Goal: Task Accomplishment & Management: Manage account settings

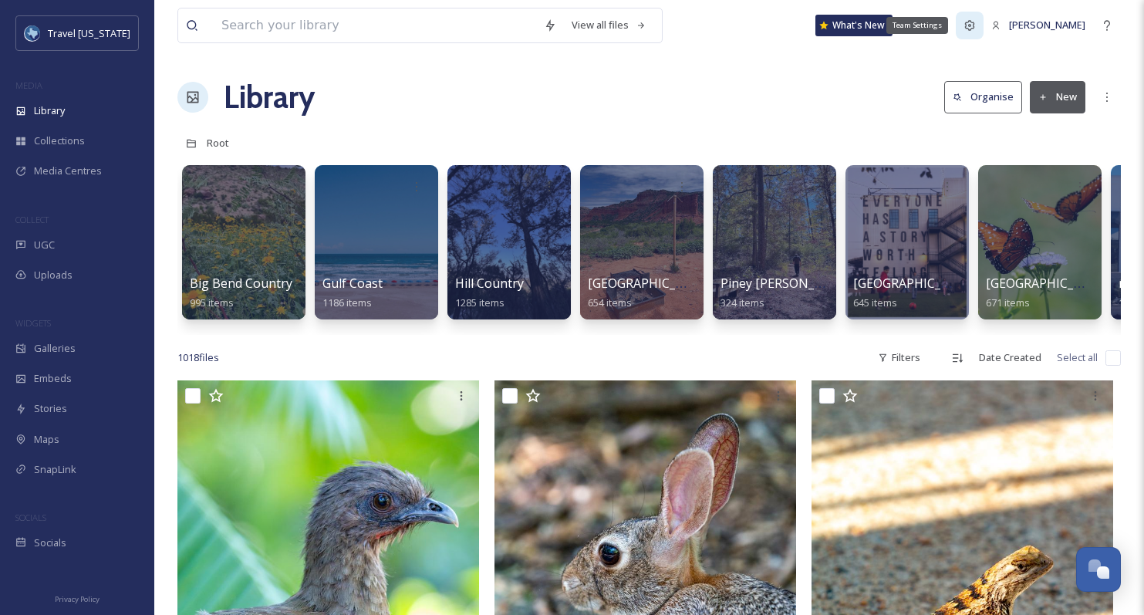
click at [975, 20] on icon at bounding box center [970, 25] width 10 height 10
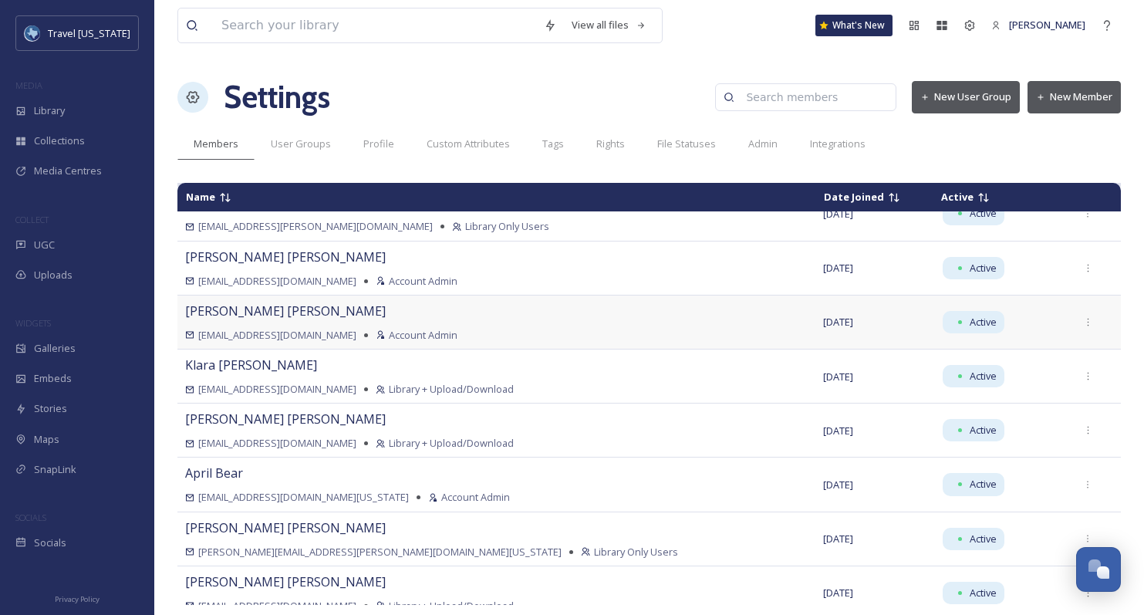
scroll to position [35, 0]
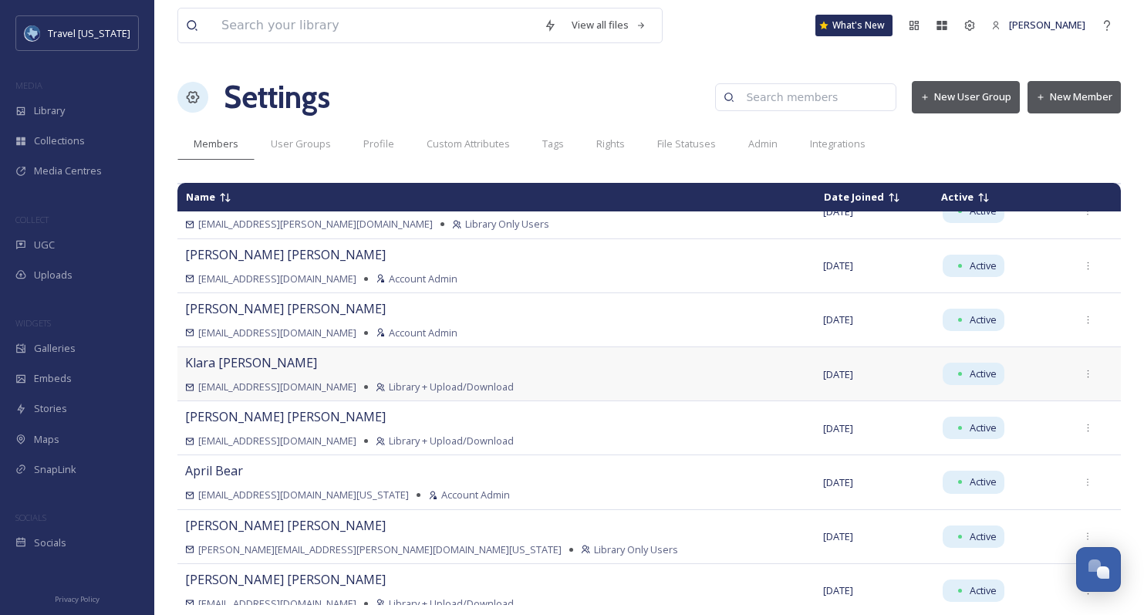
click at [389, 387] on span "Library + Upload/Download" at bounding box center [451, 386] width 125 height 15
drag, startPoint x: 334, startPoint y: 387, endPoint x: 407, endPoint y: 387, distance: 73.3
click at [407, 387] on span "Library + Upload/Download" at bounding box center [451, 386] width 125 height 15
click at [389, 387] on span "Library + Upload/Download" at bounding box center [451, 386] width 125 height 15
drag, startPoint x: 389, startPoint y: 387, endPoint x: 428, endPoint y: 387, distance: 39.3
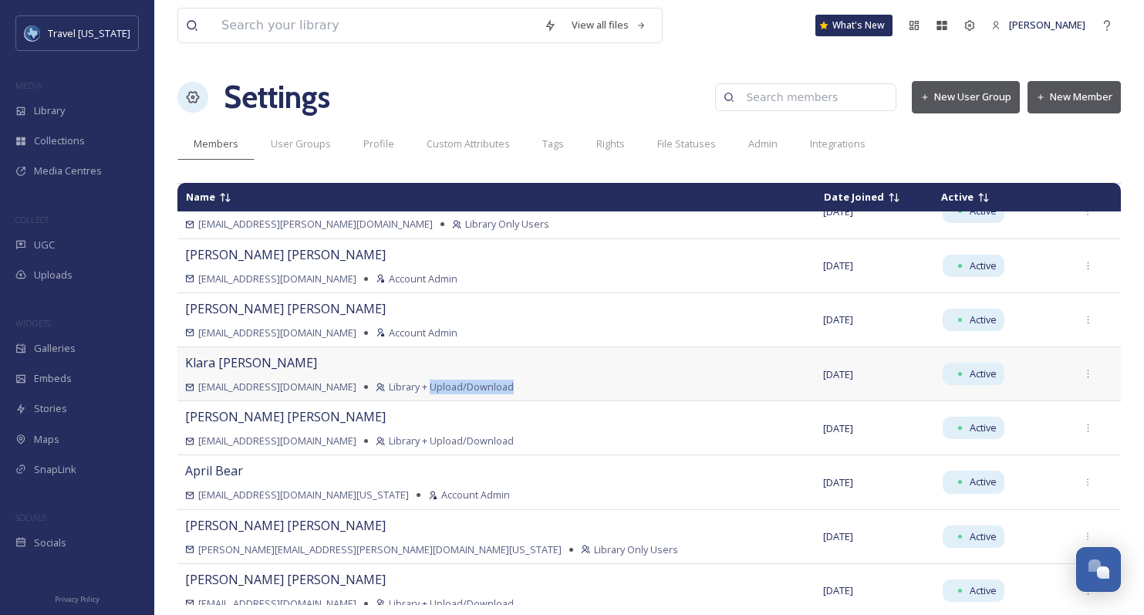
click at [428, 387] on span "Library + Upload/Download" at bounding box center [451, 386] width 125 height 15
click at [1083, 374] on icon at bounding box center [1088, 374] width 10 height 10
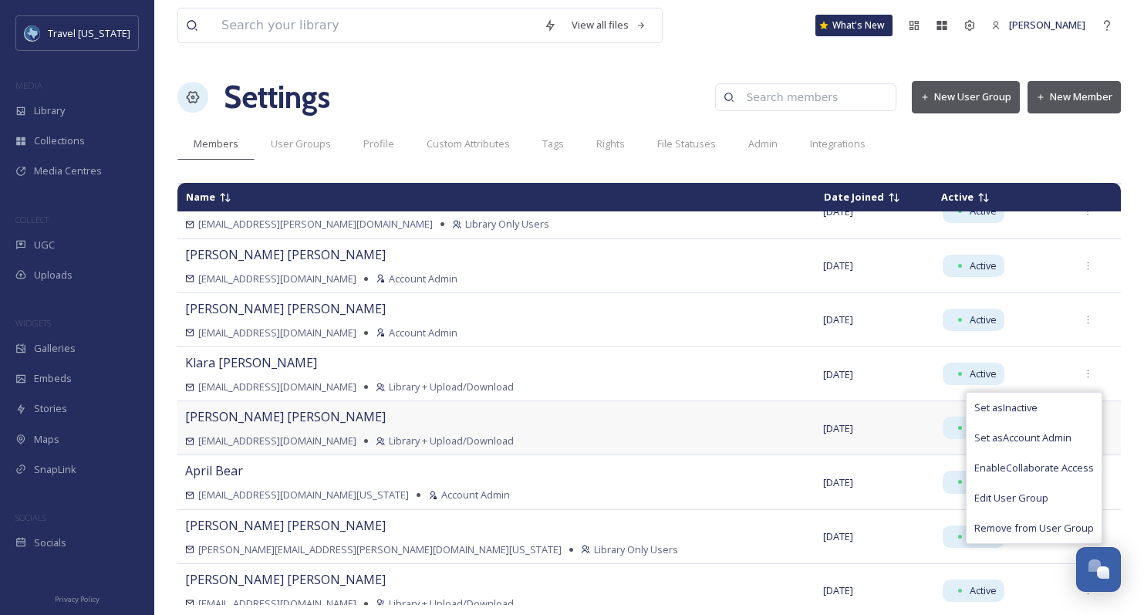
click at [583, 417] on div "Sam Blaufuss sblaufuss@mmgy.com Library + Upload/Download" at bounding box center [496, 427] width 622 height 41
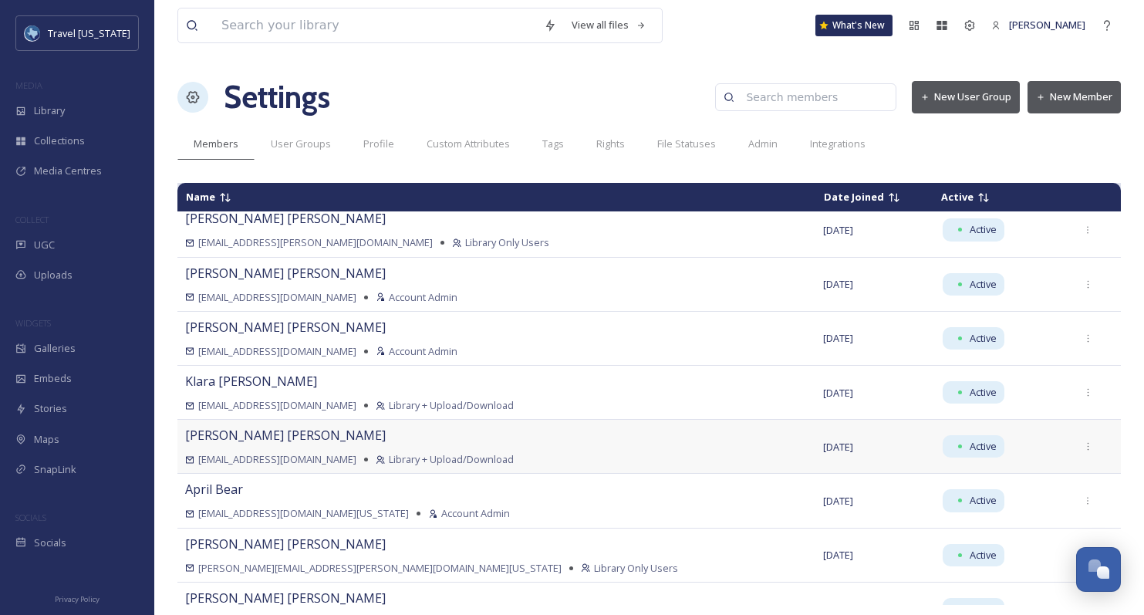
scroll to position [0, 0]
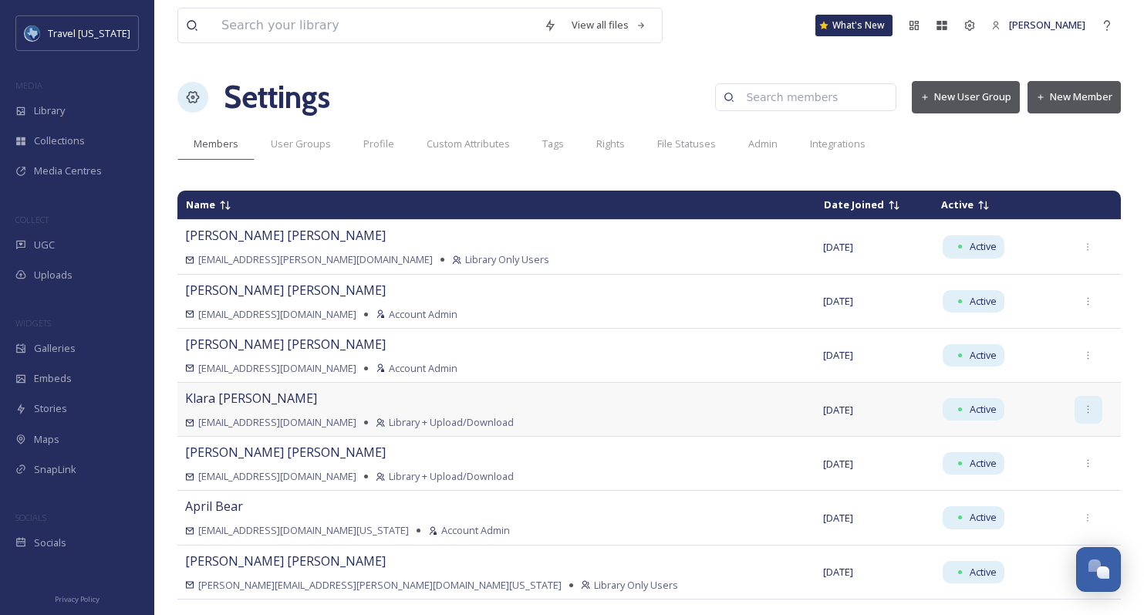
click at [1087, 409] on icon at bounding box center [1088, 410] width 2 height 8
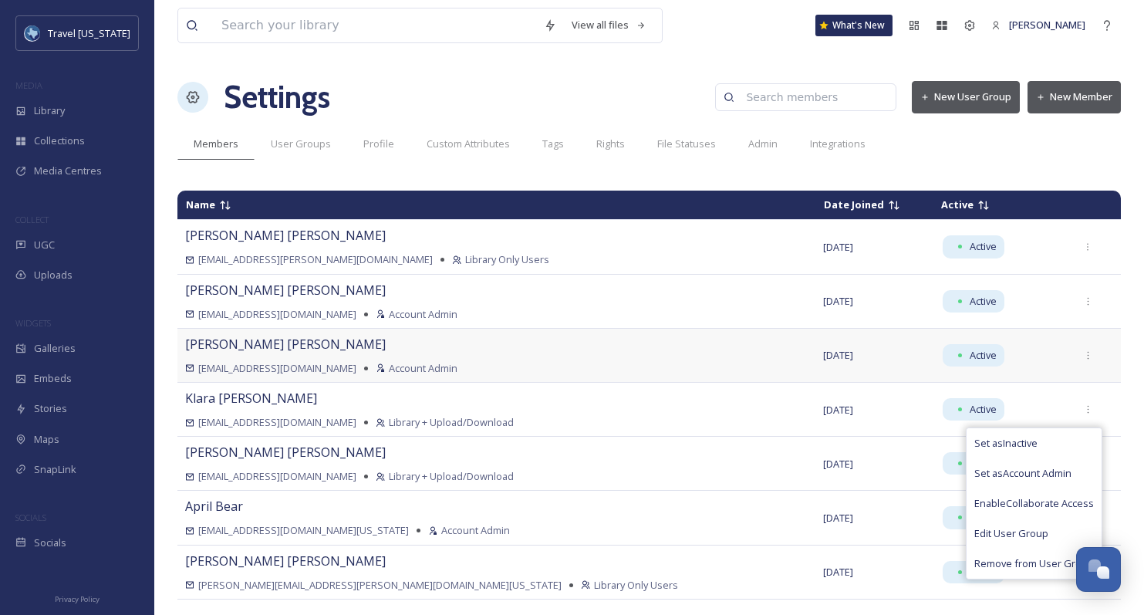
click at [738, 356] on td "Nick Wilson nwilson@mmgy.com Account Admin" at bounding box center [496, 355] width 638 height 54
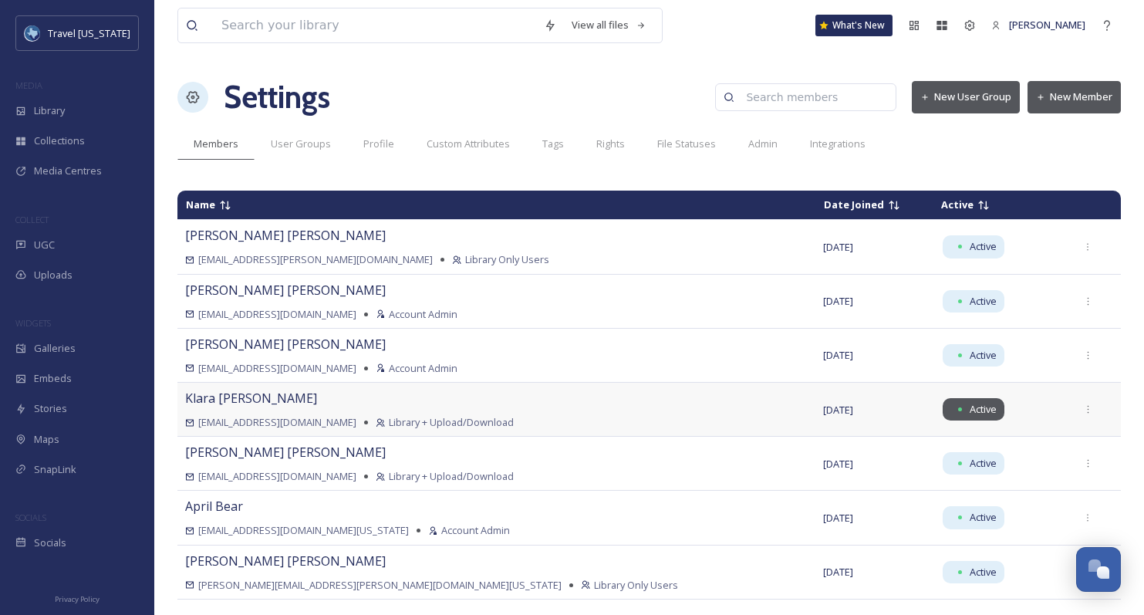
click at [969, 406] on span "Active" at bounding box center [982, 409] width 27 height 15
click at [1083, 409] on icon at bounding box center [1088, 409] width 10 height 10
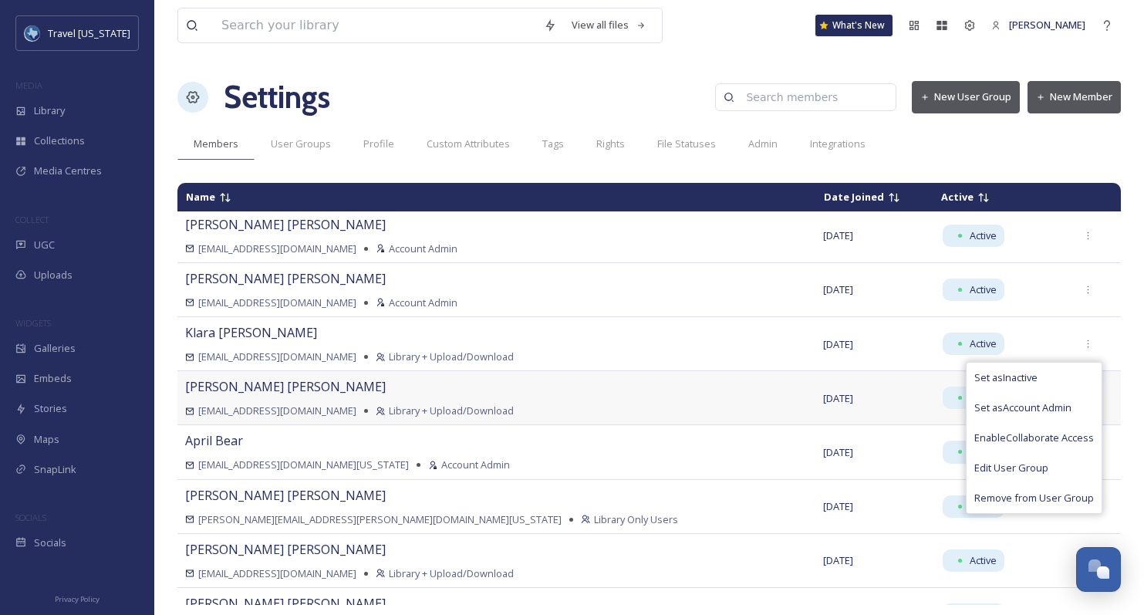
scroll to position [86, 0]
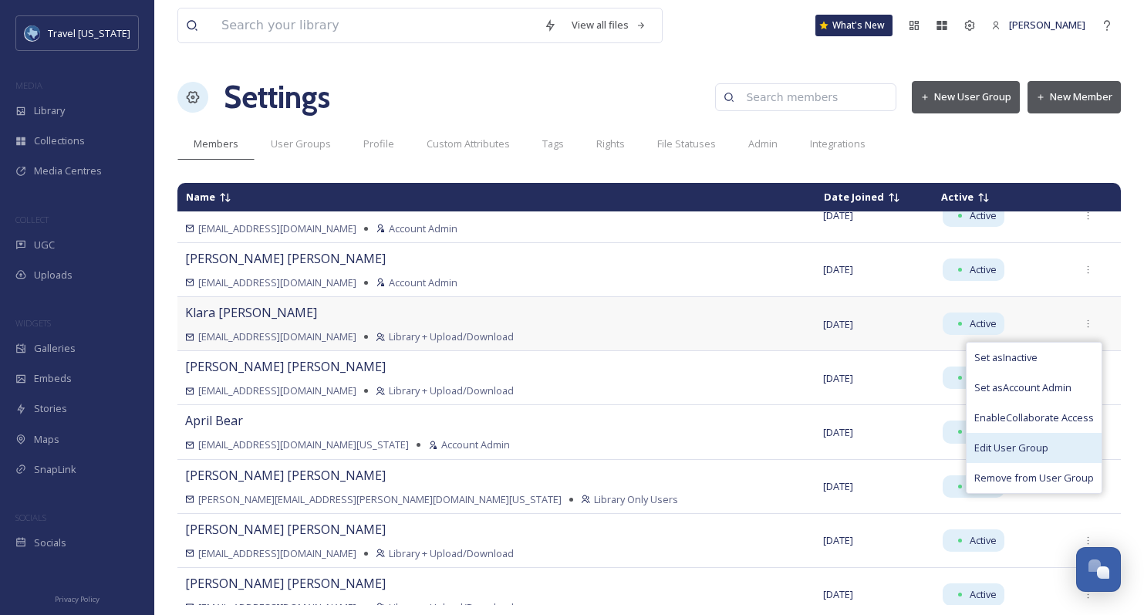
click at [982, 449] on span "Edit User Group" at bounding box center [1011, 447] width 74 height 15
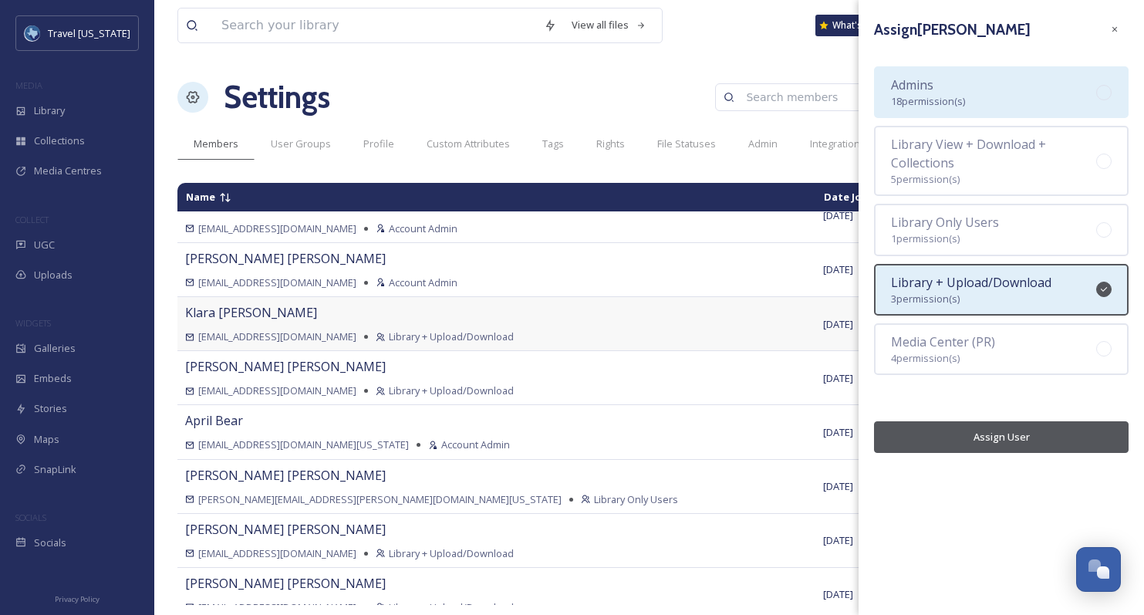
click at [983, 88] on div "Admins 18 permission(s)" at bounding box center [1001, 92] width 255 height 52
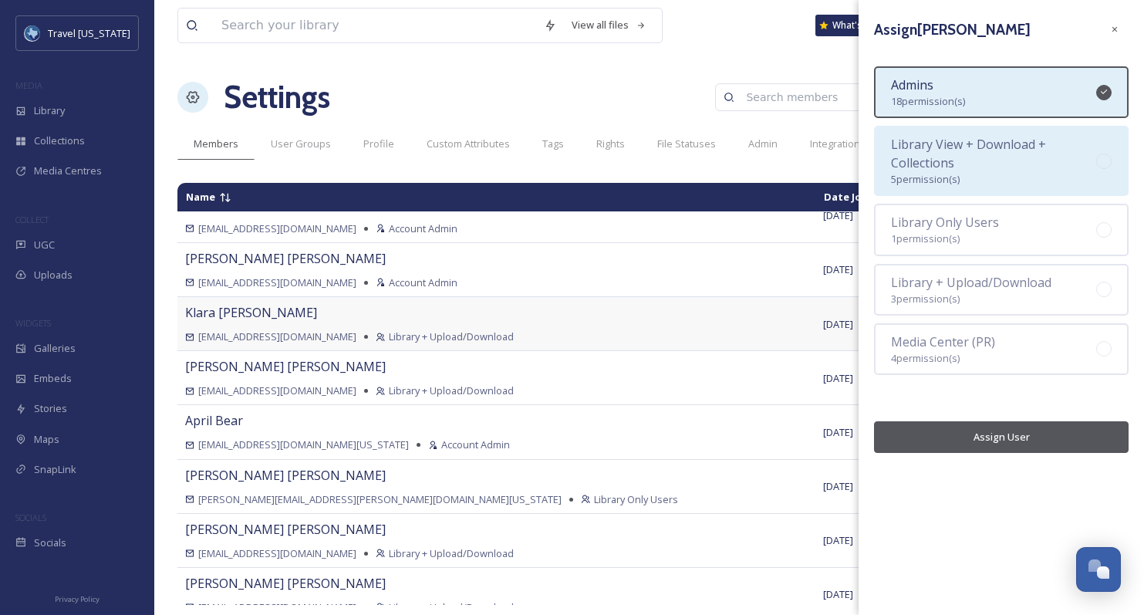
click at [993, 175] on div "Library View + Download + Collections 5 permission(s)" at bounding box center [993, 161] width 205 height 52
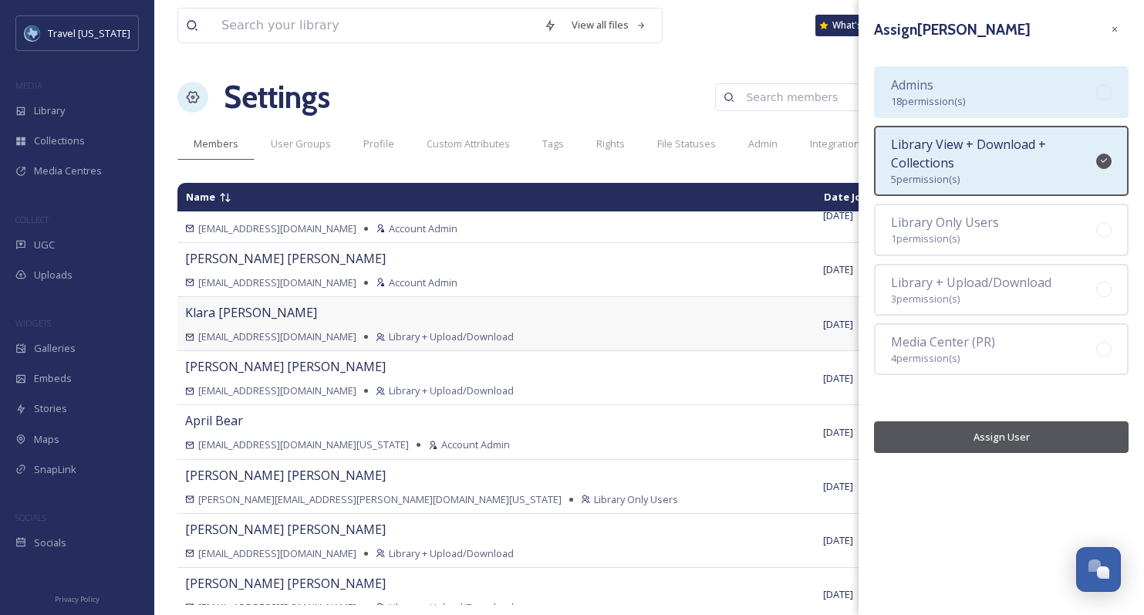
click at [947, 89] on div "Admins 18 permission(s)" at bounding box center [928, 92] width 74 height 33
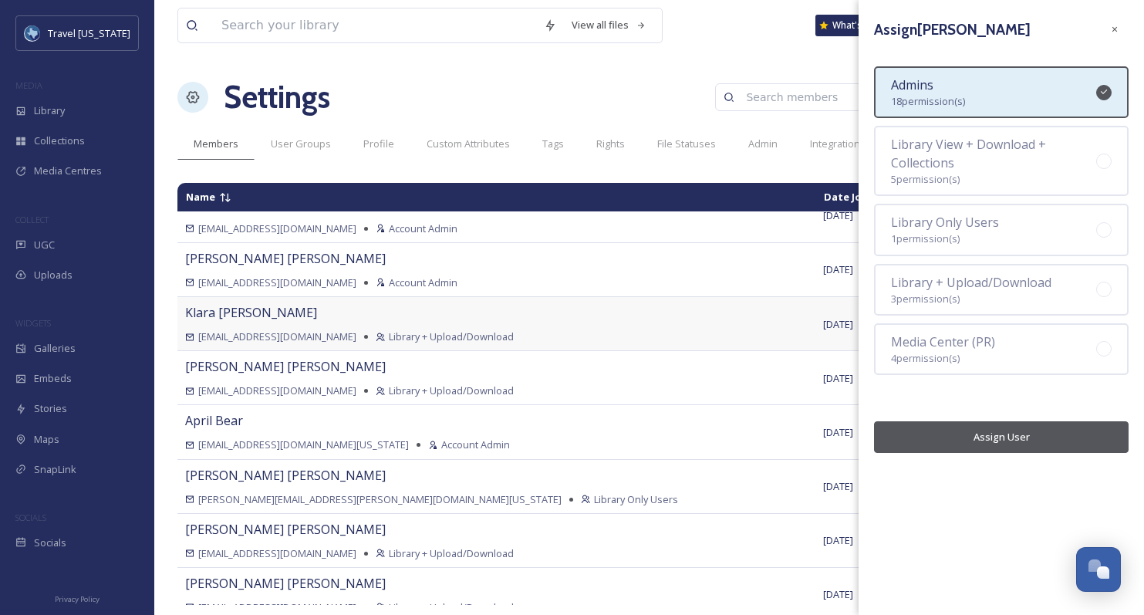
click at [1002, 442] on button "Assign User" at bounding box center [1001, 437] width 255 height 32
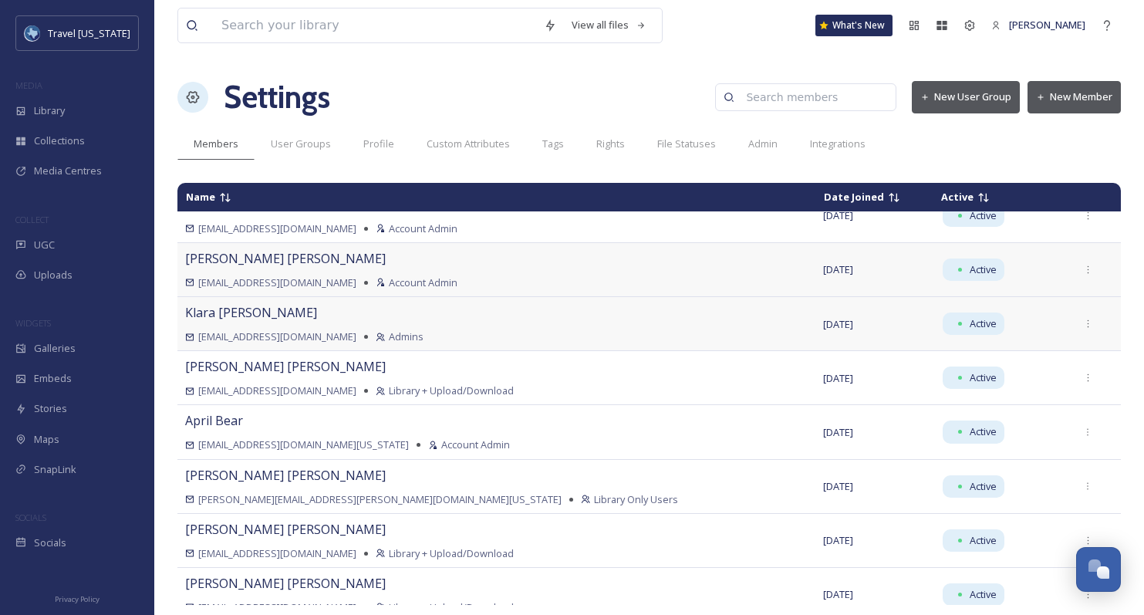
scroll to position [0, 0]
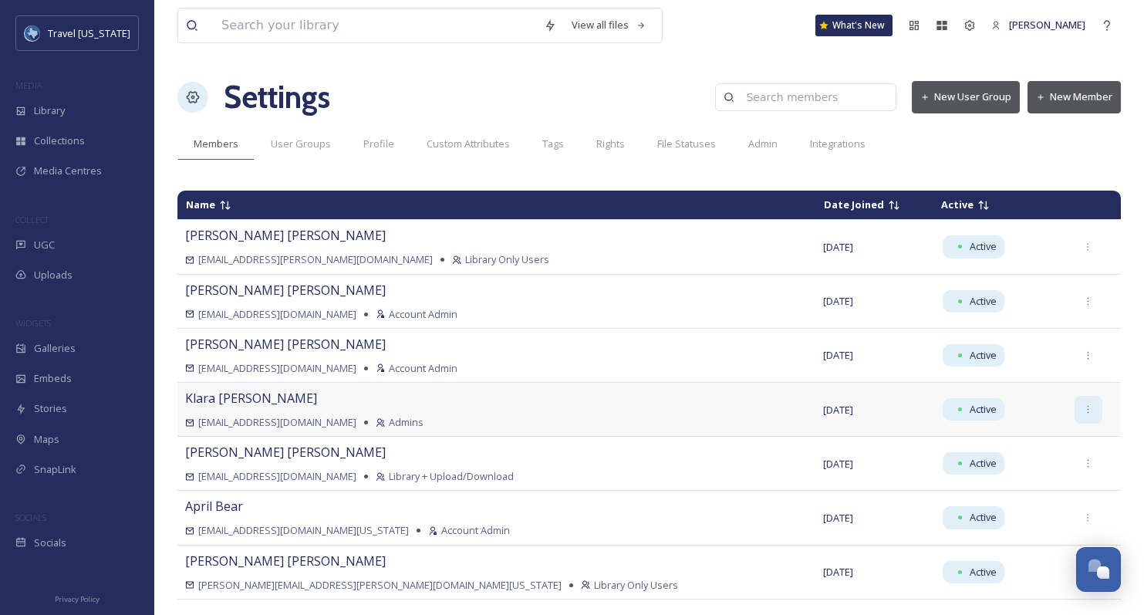
click at [1083, 408] on icon at bounding box center [1088, 409] width 10 height 10
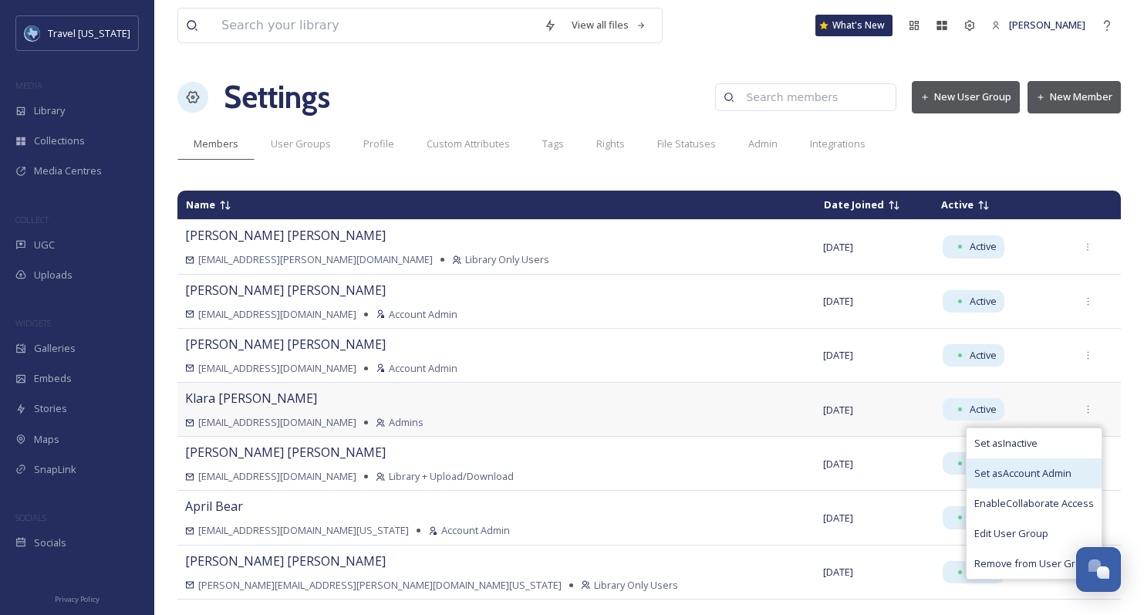
click at [1030, 472] on span "Set as Account Admin" at bounding box center [1022, 473] width 97 height 15
